Goal: Task Accomplishment & Management: Manage account settings

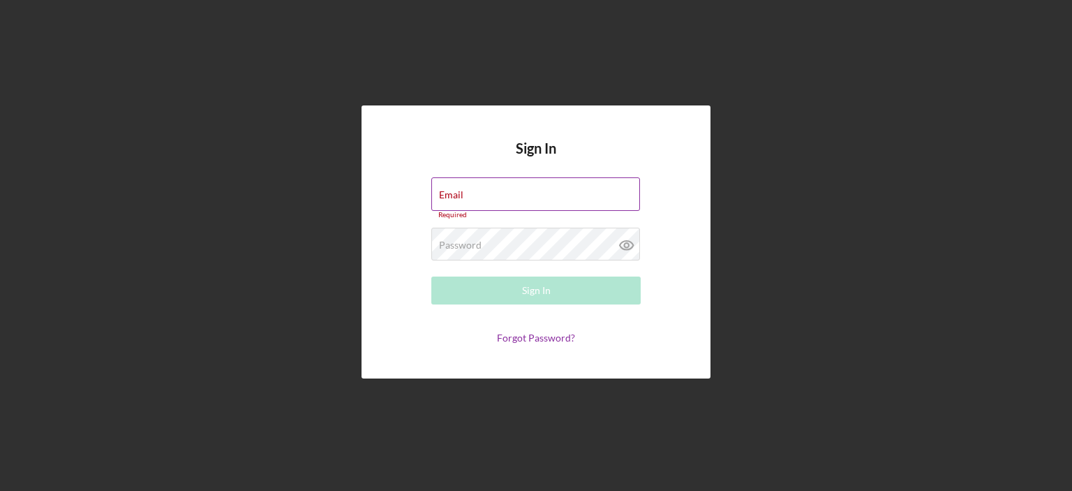
click at [539, 192] on div "Email Required" at bounding box center [535, 198] width 209 height 42
type input "kdallura@communitycapitalny.org"
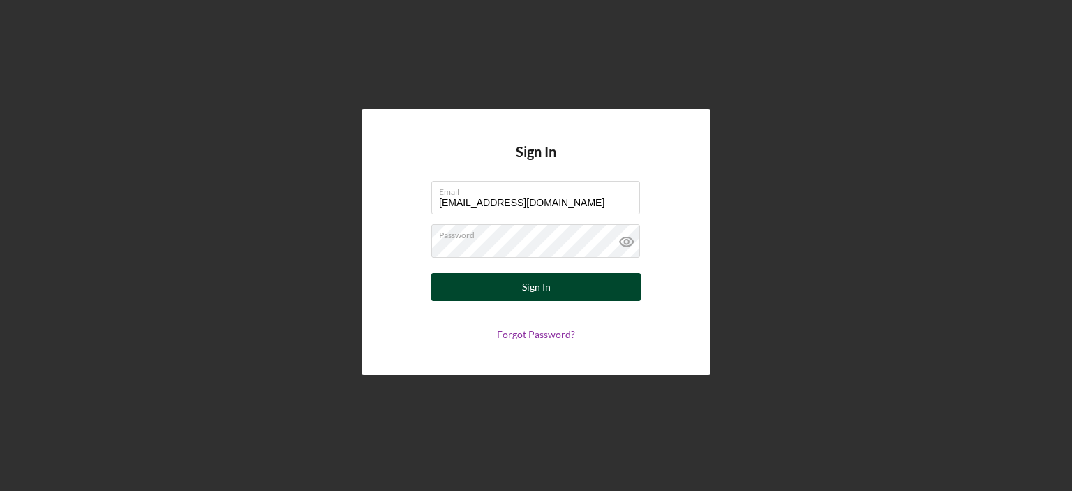
click at [541, 283] on div "Sign In" at bounding box center [536, 287] width 29 height 28
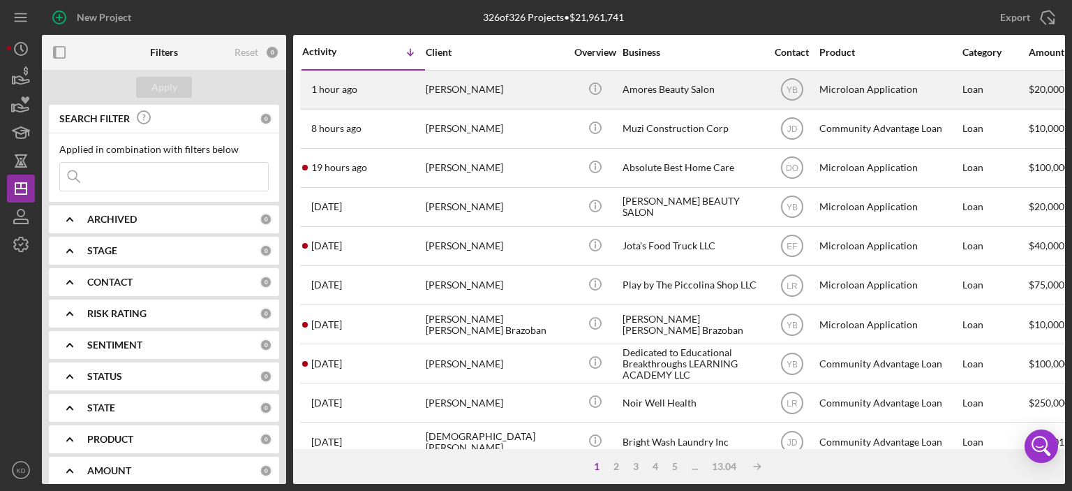
click at [655, 91] on div "Amores Beauty Salon" at bounding box center [692, 89] width 140 height 37
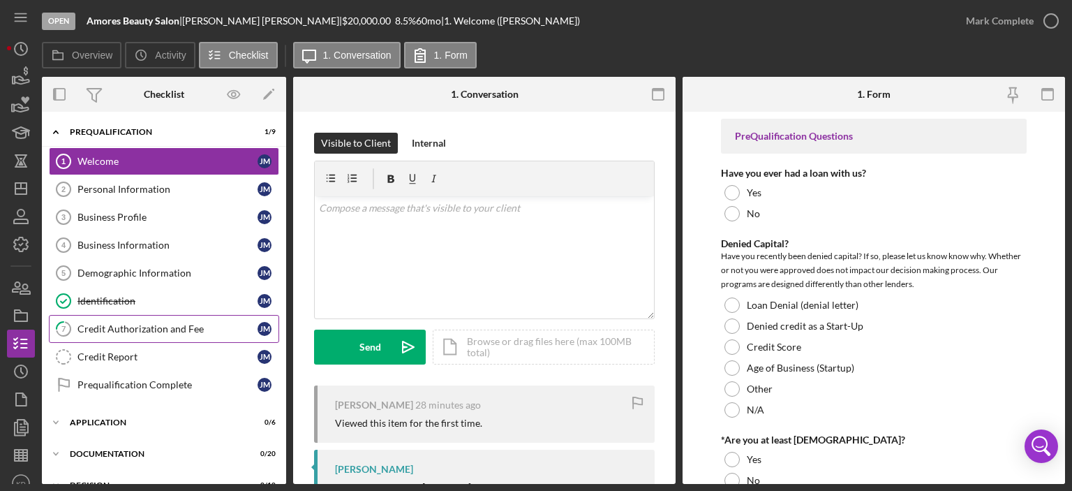
click at [134, 324] on div "Credit Authorization and Fee" at bounding box center [167, 328] width 180 height 11
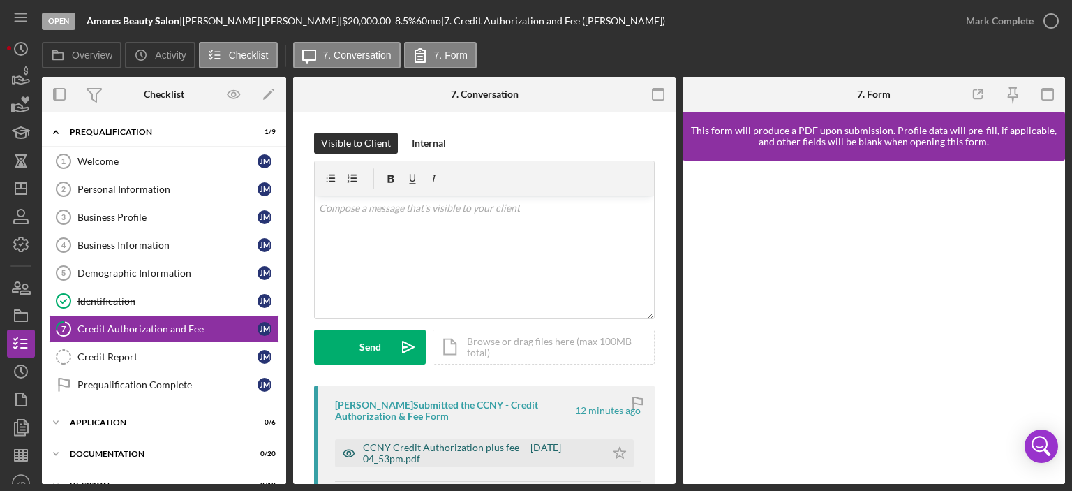
click at [516, 449] on div "CCNY Credit Authorization plus fee -- [DATE] 04_53pm.pdf" at bounding box center [481, 453] width 236 height 22
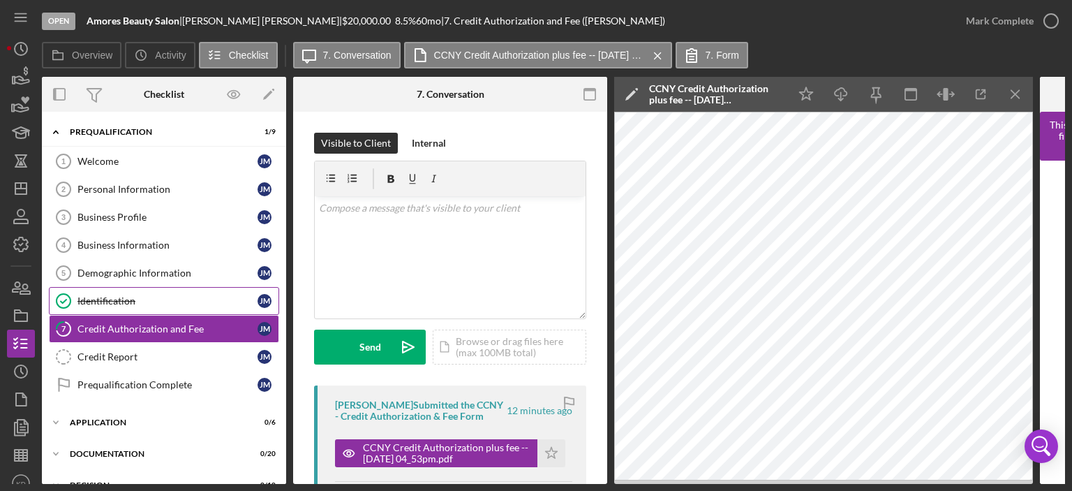
click at [116, 300] on div "Identification" at bounding box center [167, 300] width 180 height 11
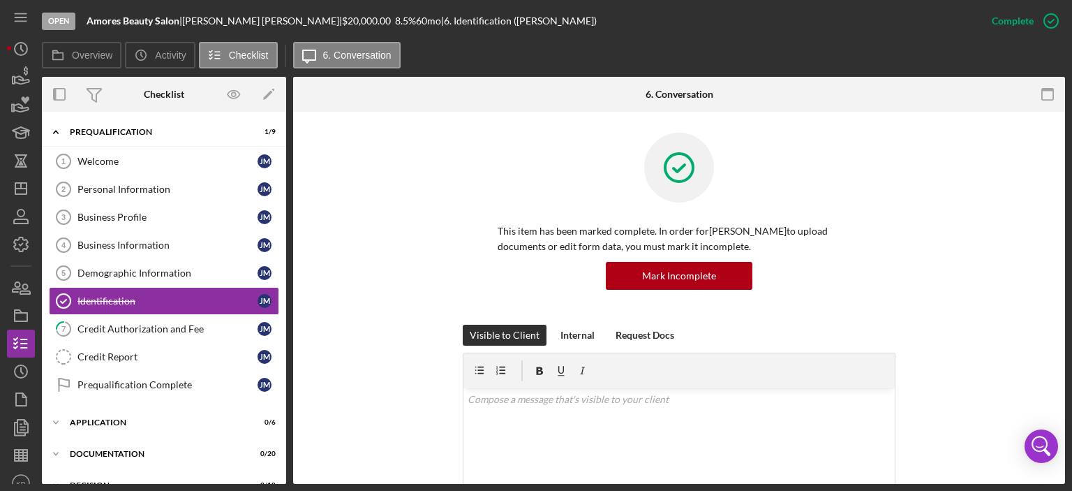
scroll to position [326, 0]
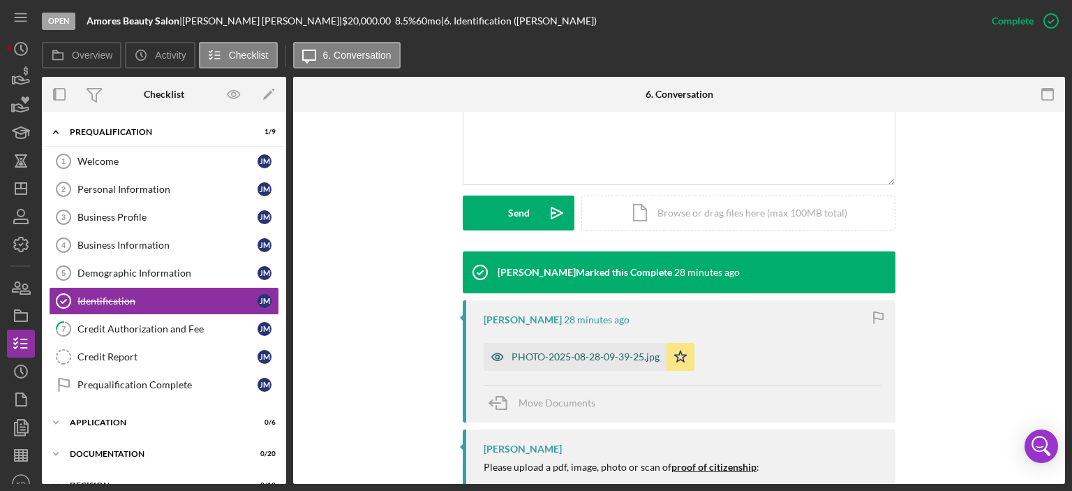
click at [606, 356] on div "PHOTO-2025-08-28-09-39-25.jpg" at bounding box center [585, 356] width 148 height 11
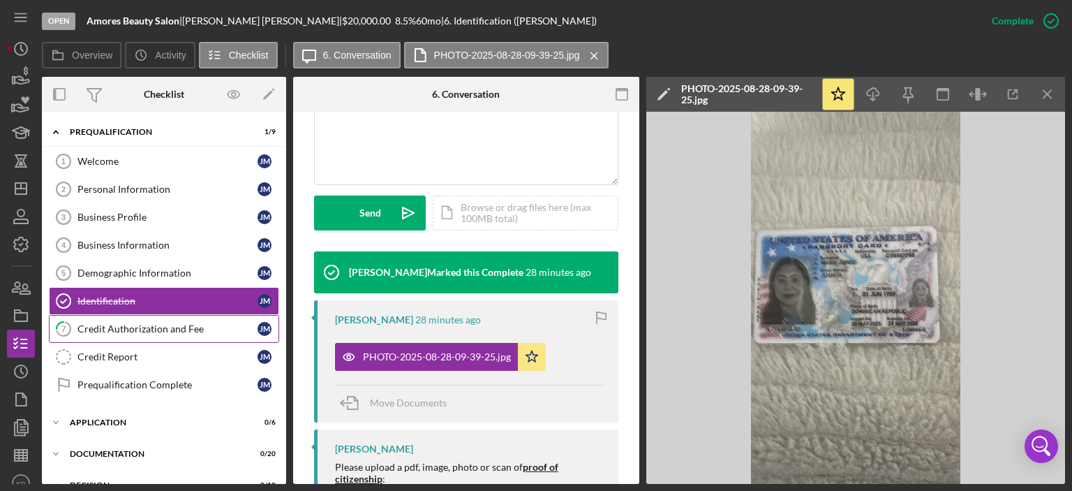
click at [135, 323] on div "Credit Authorization and Fee" at bounding box center [167, 328] width 180 height 11
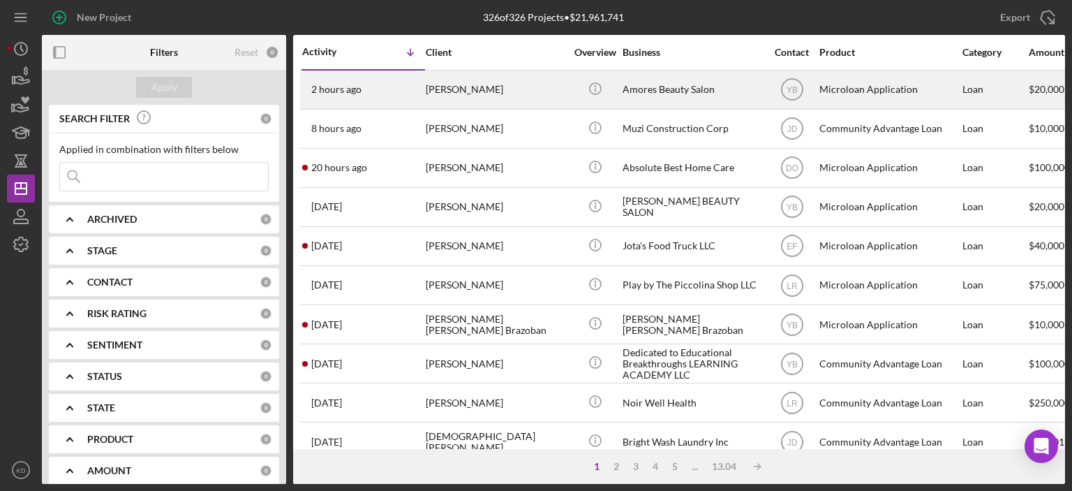
click at [486, 86] on div "[PERSON_NAME]" at bounding box center [496, 89] width 140 height 37
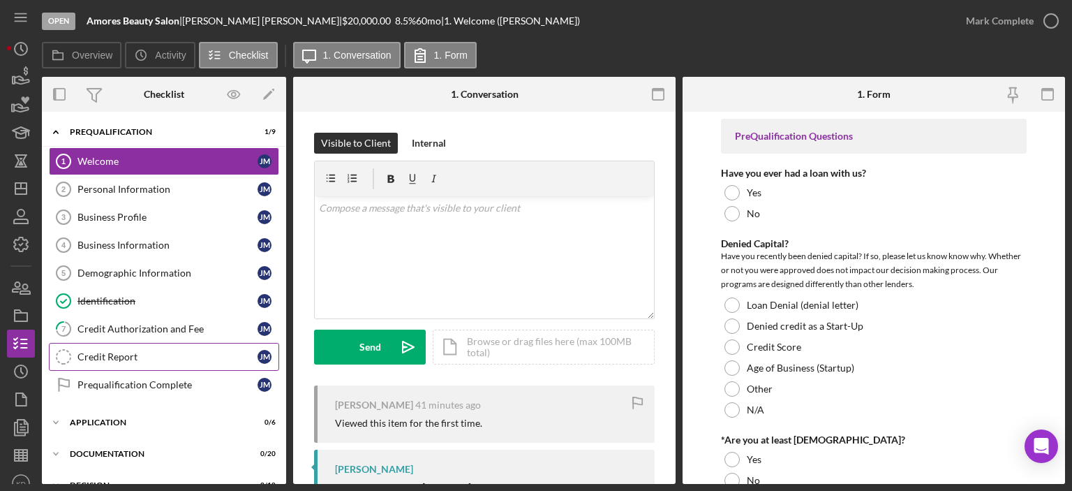
click at [120, 354] on div "Credit Report" at bounding box center [167, 356] width 180 height 11
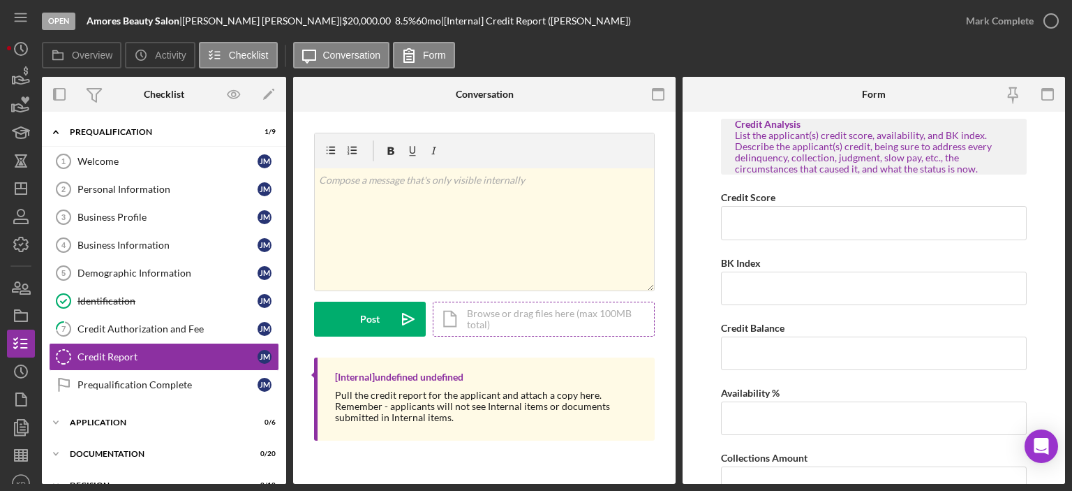
click at [595, 315] on div "Icon/Document Browse or drag files here (max 100MB total) Tap to choose files o…" at bounding box center [544, 318] width 222 height 35
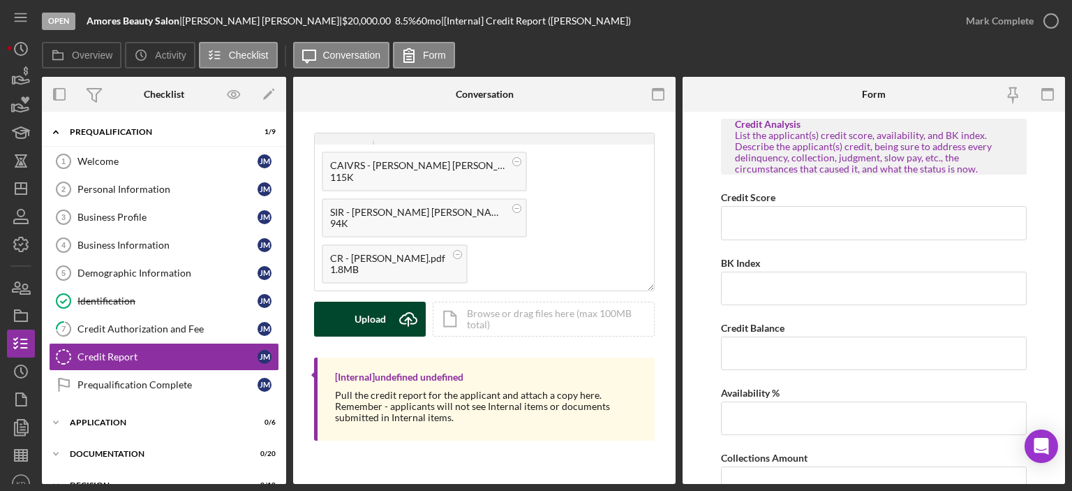
click at [360, 316] on div "Upload" at bounding box center [369, 318] width 31 height 35
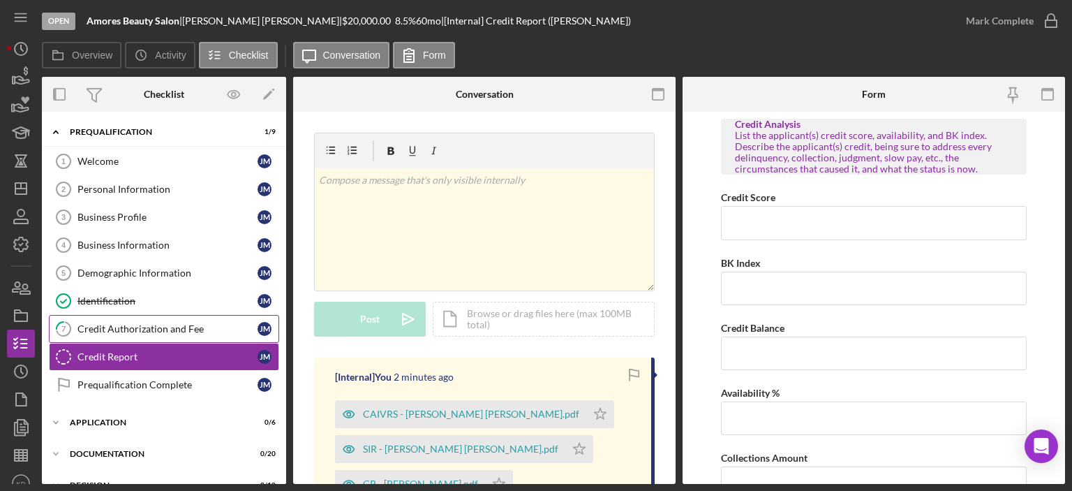
click at [105, 324] on div "Credit Authorization and Fee" at bounding box center [167, 328] width 180 height 11
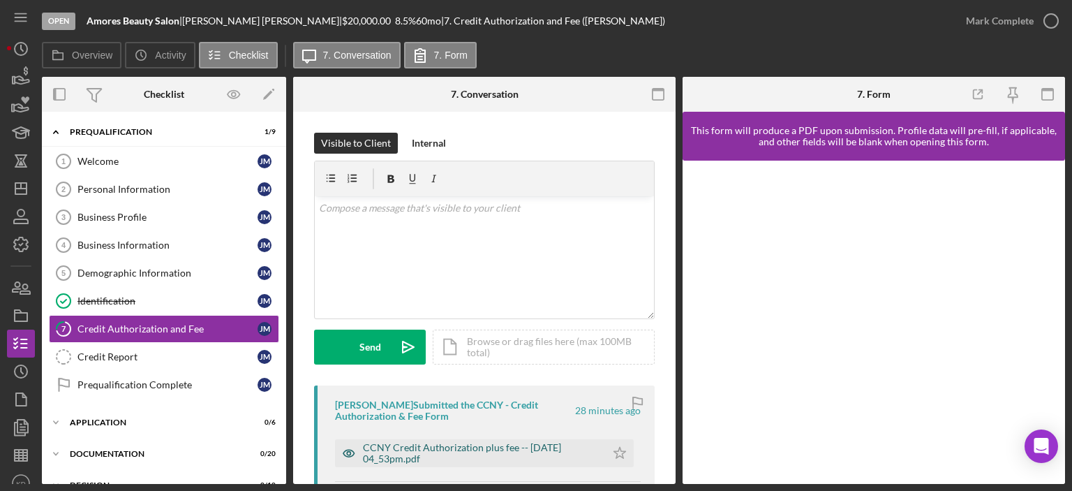
click at [547, 447] on div "CCNY Credit Authorization plus fee -- [DATE] 04_53pm.pdf" at bounding box center [481, 453] width 236 height 22
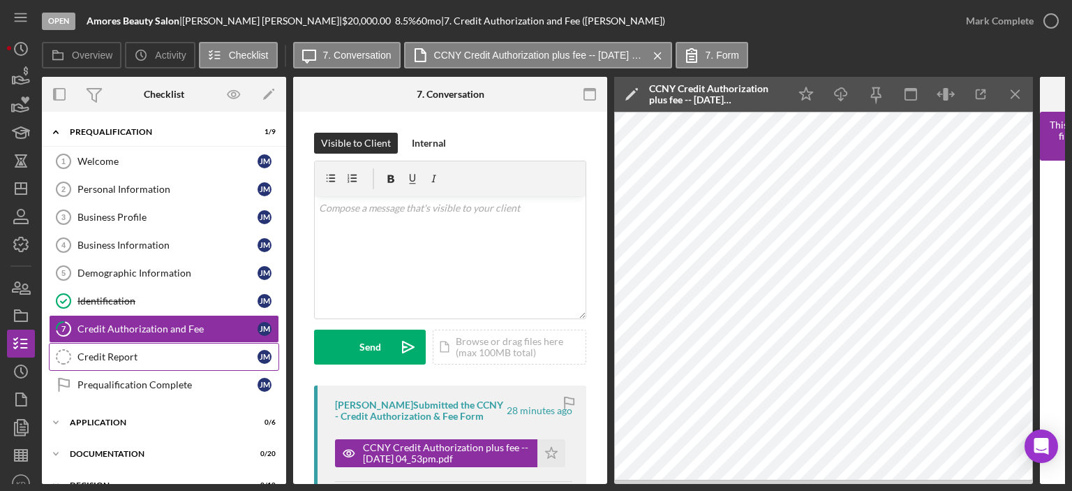
click at [107, 356] on div "Credit Report" at bounding box center [167, 356] width 180 height 11
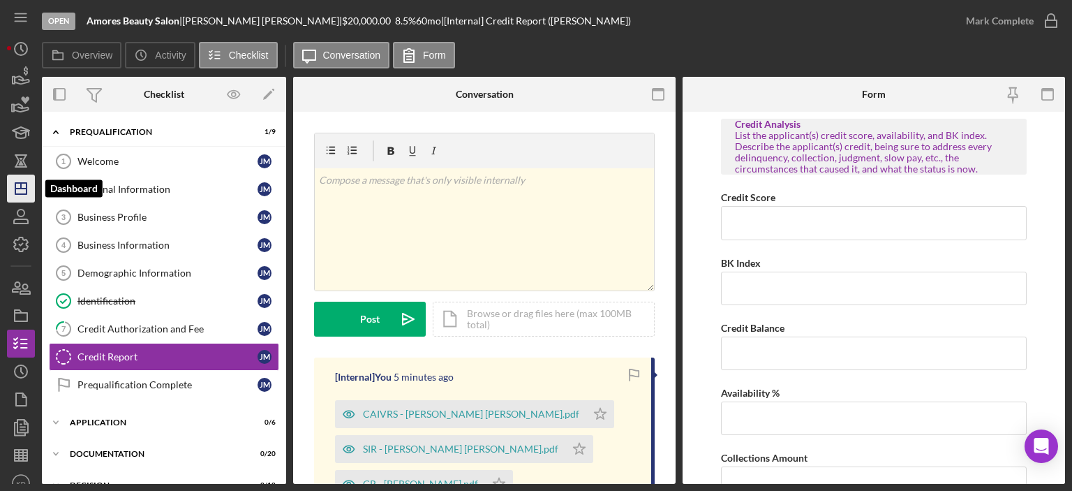
click at [21, 187] on line "button" at bounding box center [21, 186] width 0 height 6
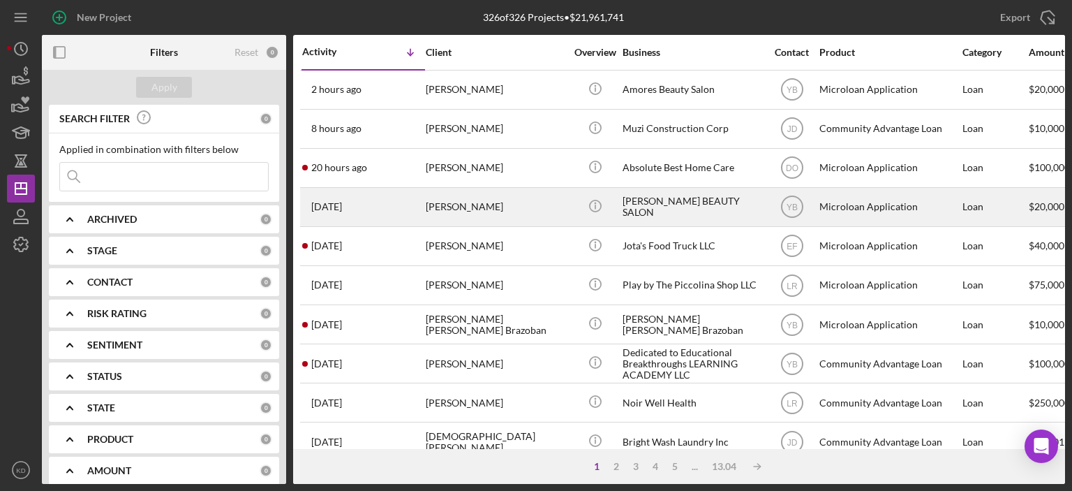
click at [444, 203] on div "[PERSON_NAME]" at bounding box center [496, 206] width 140 height 37
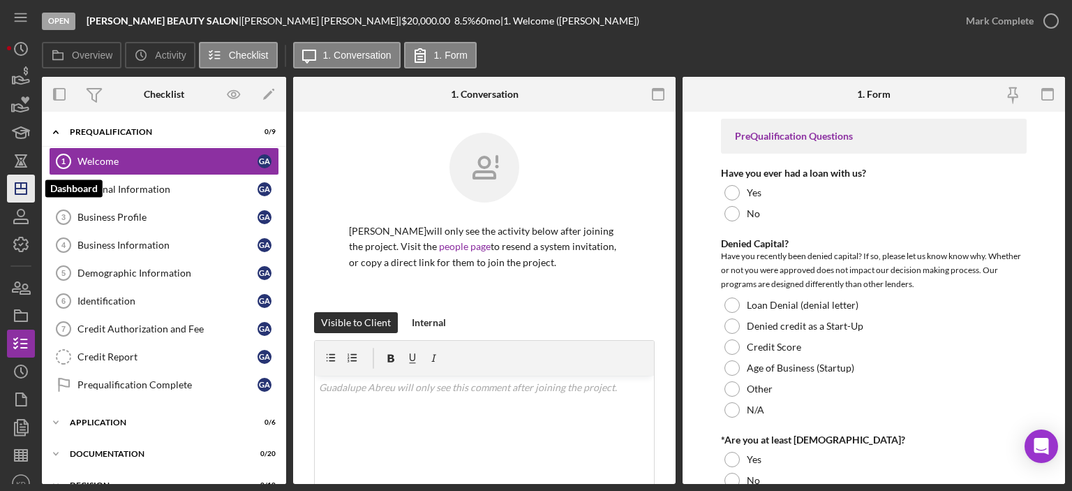
click at [22, 185] on icon "Icon/Dashboard" at bounding box center [20, 188] width 35 height 35
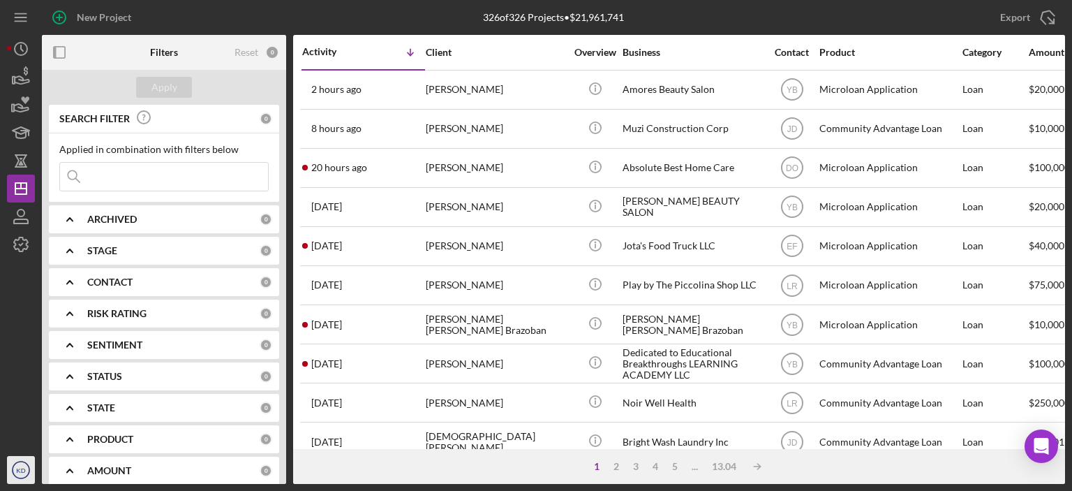
click at [19, 470] on text "KD" at bounding box center [20, 470] width 9 height 8
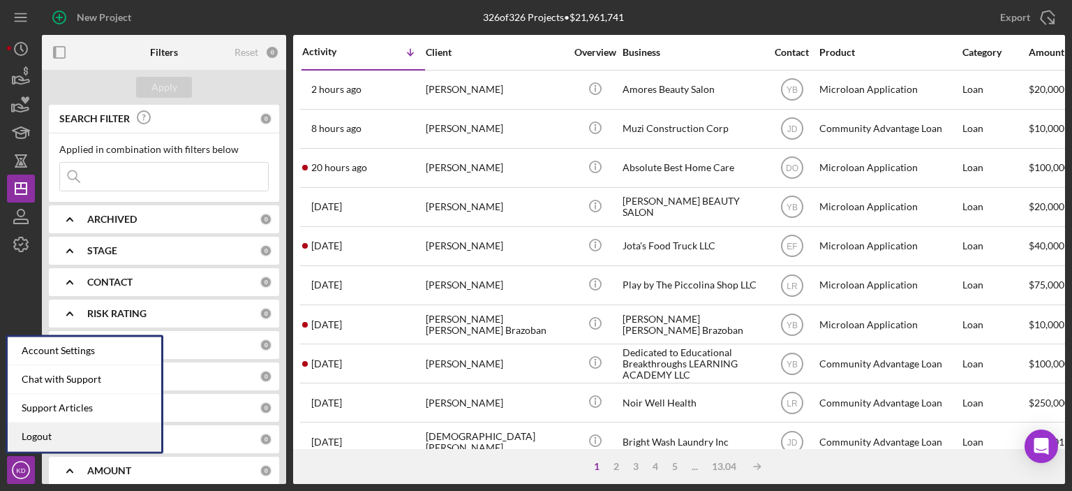
click at [29, 438] on link "Logout" at bounding box center [85, 436] width 154 height 29
